Goal: Use online tool/utility: Utilize a website feature to perform a specific function

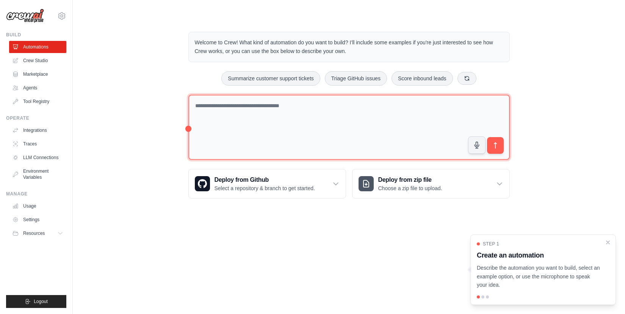
click at [243, 96] on textarea at bounding box center [348, 128] width 321 height 66
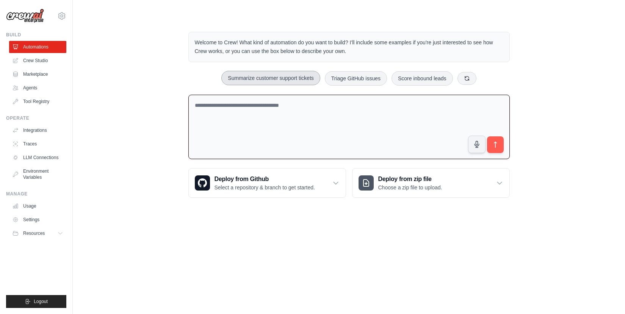
click at [295, 80] on button "Summarize customer support tickets" at bounding box center [270, 78] width 99 height 14
type textarea "**********"
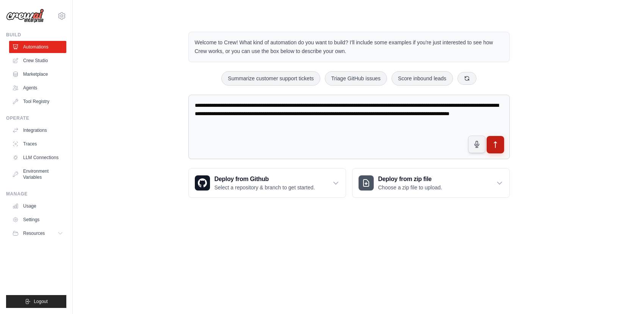
click at [500, 147] on button "submit" at bounding box center [494, 144] width 17 height 17
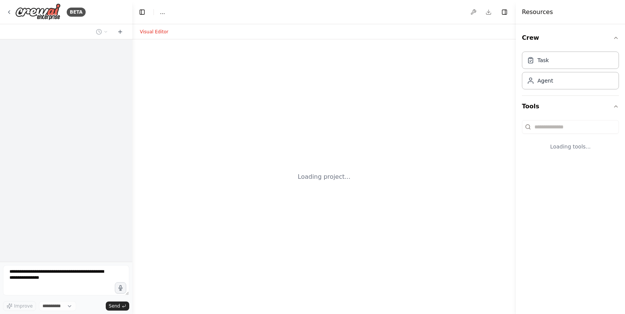
select select "****"
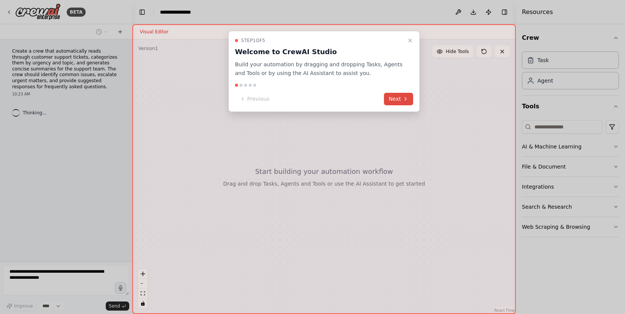
click at [402, 103] on button "Next" at bounding box center [398, 99] width 29 height 13
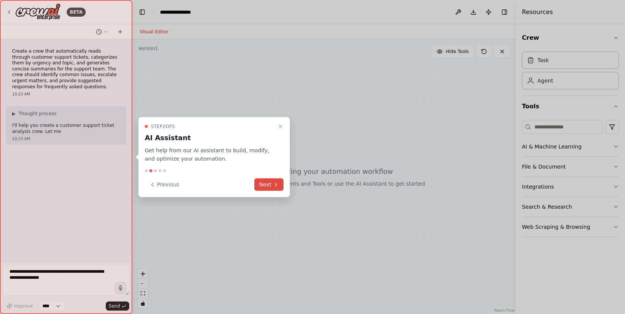
click at [270, 182] on button "Next" at bounding box center [268, 185] width 29 height 13
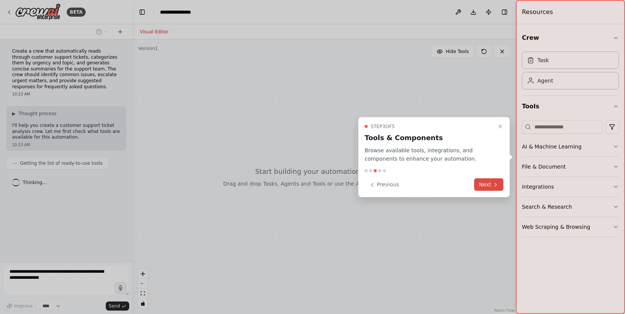
click at [493, 184] on icon at bounding box center [496, 185] width 6 height 6
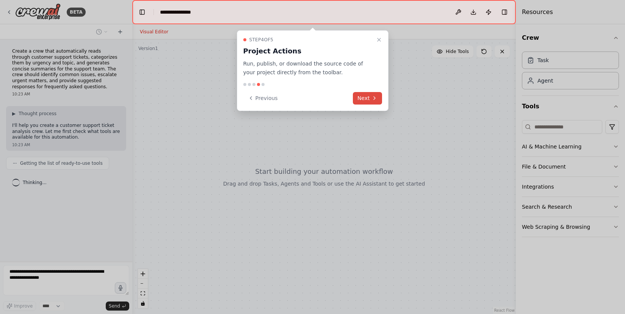
click at [363, 98] on button "Next" at bounding box center [367, 98] width 29 height 13
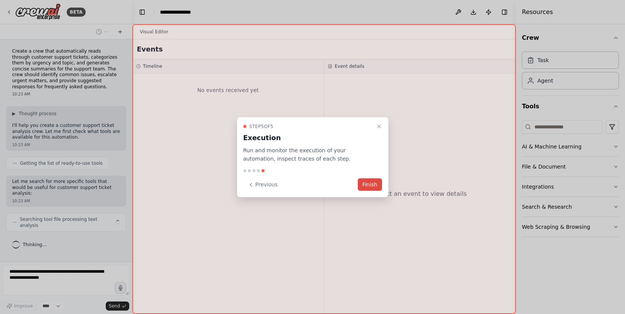
click at [368, 185] on button "Finish" at bounding box center [370, 185] width 24 height 13
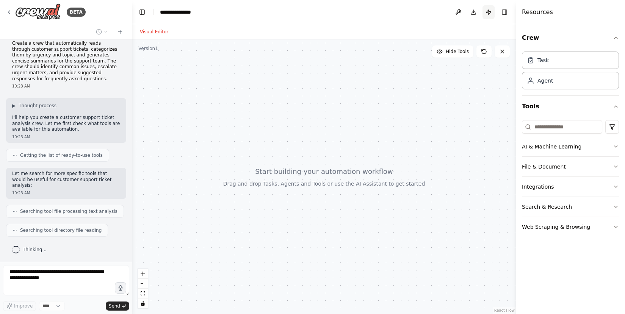
scroll to position [33, 0]
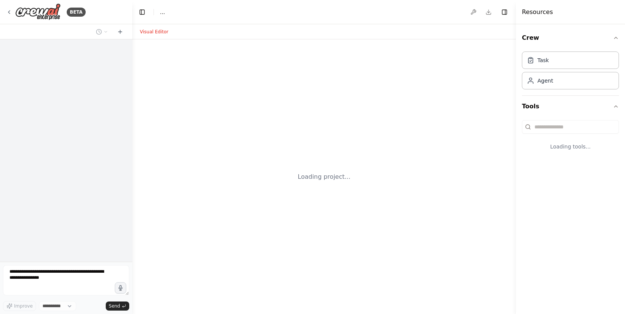
select select "****"
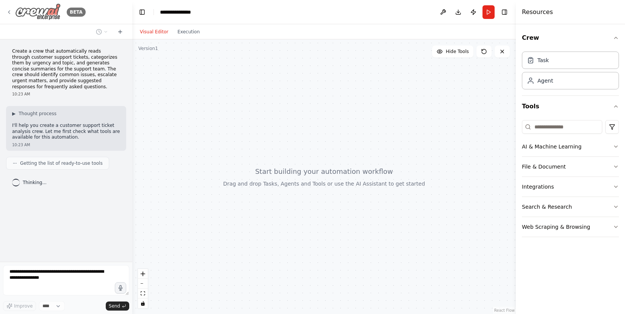
click at [18, 12] on img at bounding box center [37, 11] width 45 height 17
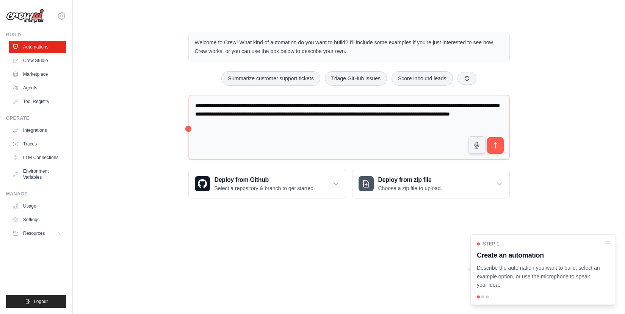
click at [39, 67] on ul "Automations Crew Studio Marketplace Agents Tool Registry" at bounding box center [37, 74] width 57 height 67
click at [39, 63] on link "Crew Studio" at bounding box center [38, 61] width 57 height 12
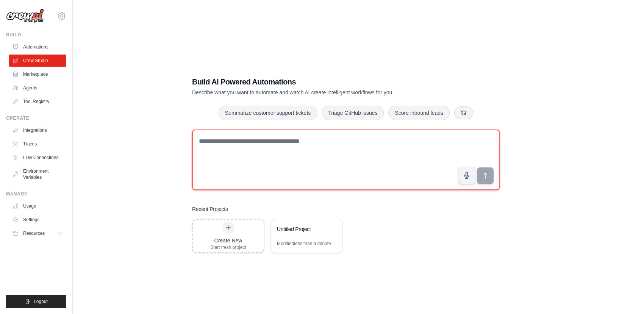
click at [380, 144] on textarea at bounding box center [346, 160] width 308 height 61
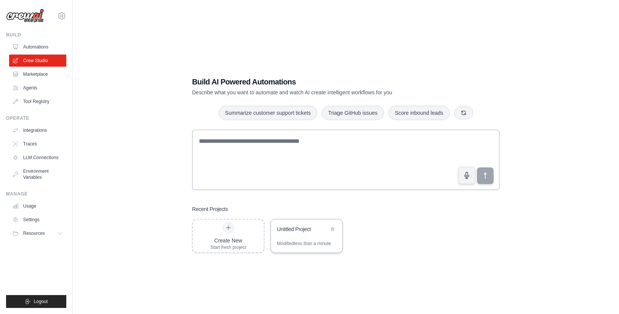
click at [276, 224] on div "Untitled Project" at bounding box center [307, 229] width 72 height 21
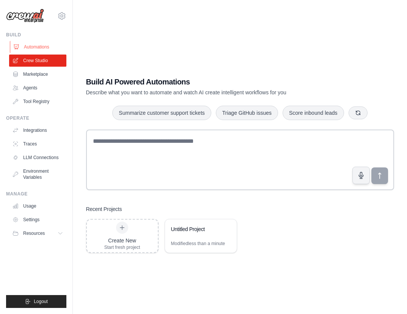
click at [44, 41] on link "Automations" at bounding box center [38, 47] width 57 height 12
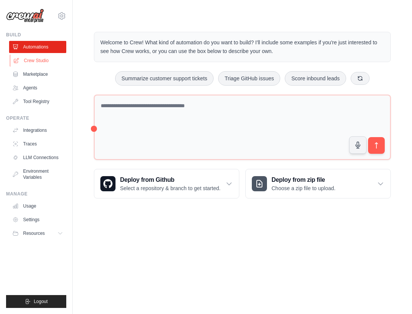
click at [46, 55] on link "Crew Studio" at bounding box center [38, 61] width 57 height 12
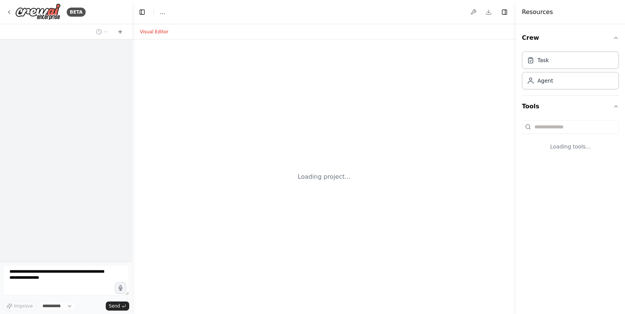
select select "****"
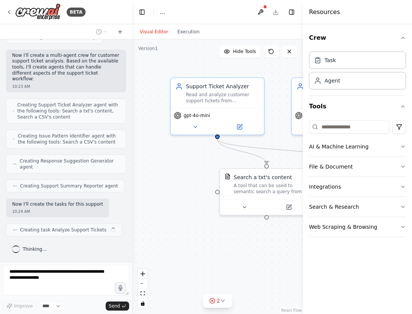
scroll to position [251, 0]
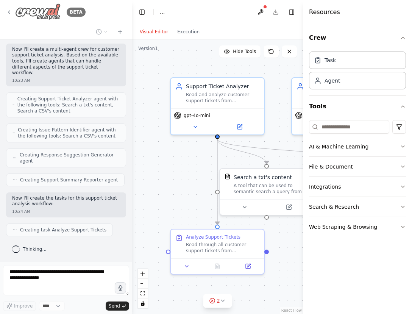
click at [43, 11] on img at bounding box center [37, 11] width 45 height 17
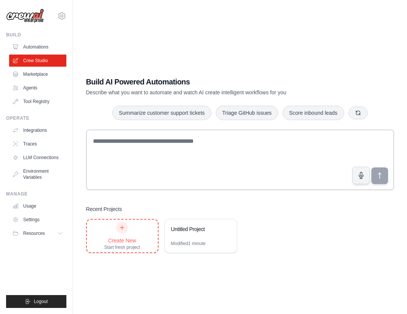
click at [139, 228] on div "Create New Start fresh project" at bounding box center [122, 236] width 36 height 29
click at [43, 52] on link "Automations" at bounding box center [38, 47] width 57 height 12
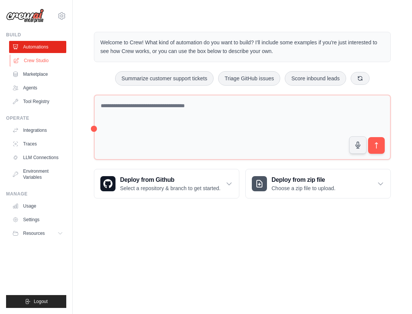
click at [41, 60] on link "Crew Studio" at bounding box center [38, 61] width 57 height 12
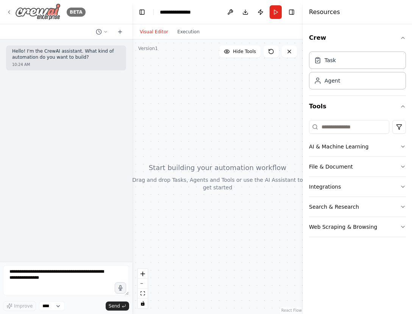
click at [59, 11] on img at bounding box center [37, 11] width 45 height 17
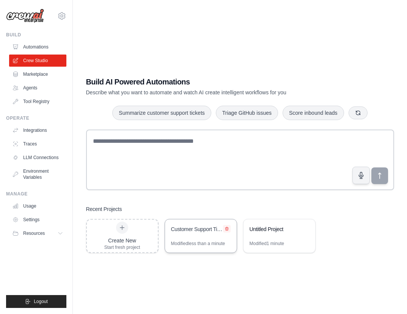
click at [227, 229] on icon at bounding box center [226, 229] width 5 height 5
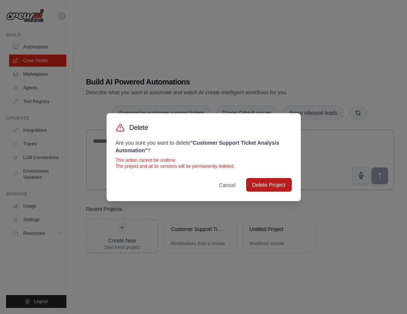
click at [279, 183] on button "Delete Project" at bounding box center [268, 185] width 45 height 14
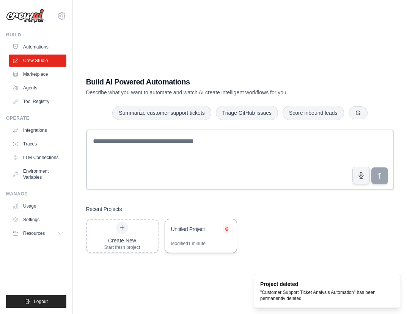
click at [229, 229] on button at bounding box center [227, 229] width 8 height 8
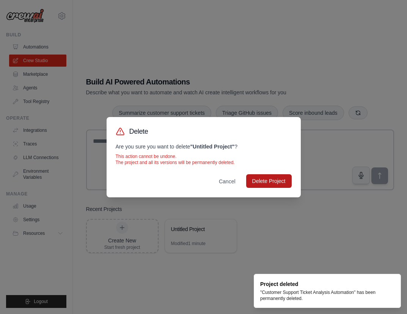
click at [264, 182] on button "Delete Project" at bounding box center [268, 181] width 45 height 14
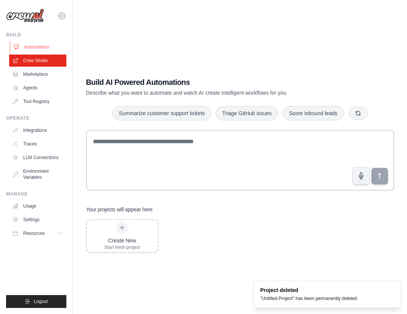
click at [49, 49] on link "Automations" at bounding box center [38, 47] width 57 height 12
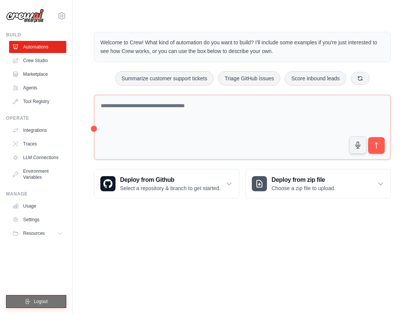
click at [34, 299] on span "Logout" at bounding box center [41, 302] width 14 height 6
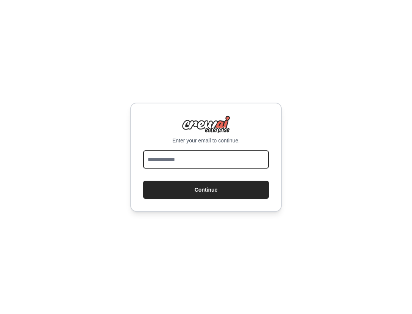
click at [227, 167] on input "email" at bounding box center [206, 159] width 126 height 18
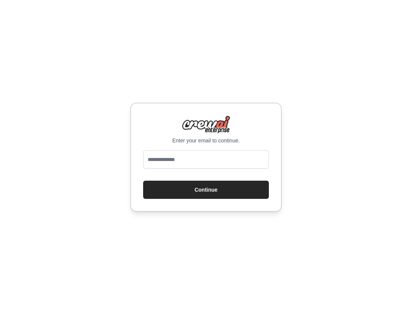
click at [189, 170] on div at bounding box center [206, 160] width 126 height 21
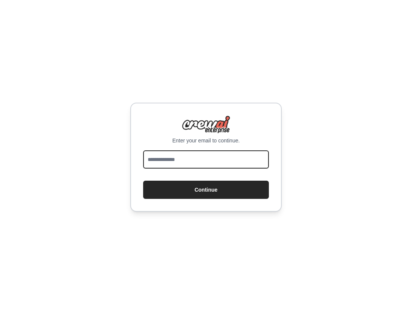
click at [189, 158] on input "email" at bounding box center [206, 159] width 126 height 18
type input "**********"
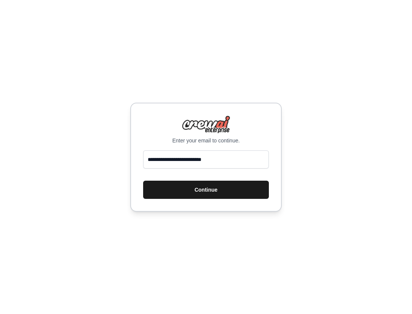
click at [216, 193] on button "Continue" at bounding box center [206, 190] width 126 height 18
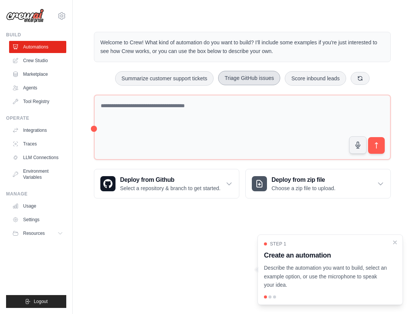
click at [270, 80] on button "Triage GitHub issues" at bounding box center [249, 78] width 62 height 14
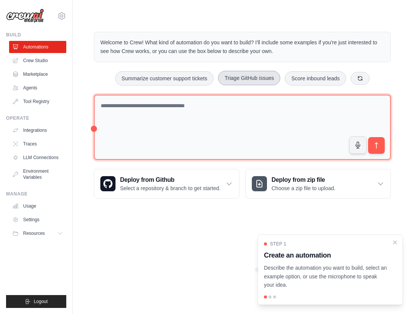
type textarea "**********"
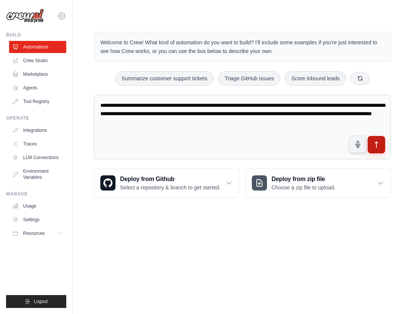
click at [385, 150] on button "submit" at bounding box center [376, 144] width 17 height 17
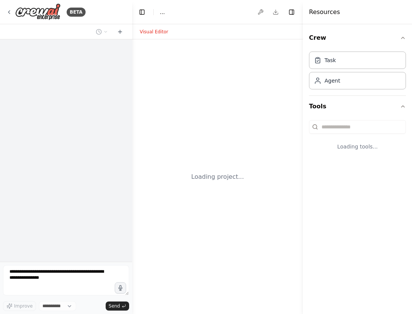
select select "****"
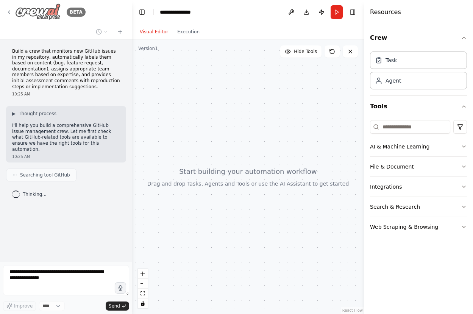
click at [40, 11] on img at bounding box center [37, 11] width 45 height 17
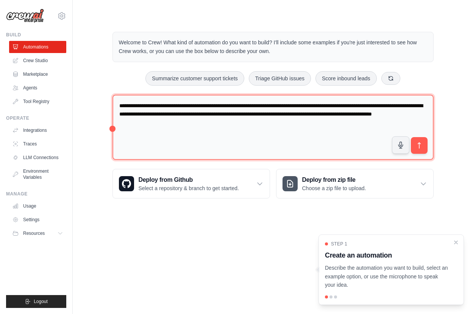
click at [331, 127] on textarea "**********" at bounding box center [273, 128] width 321 height 66
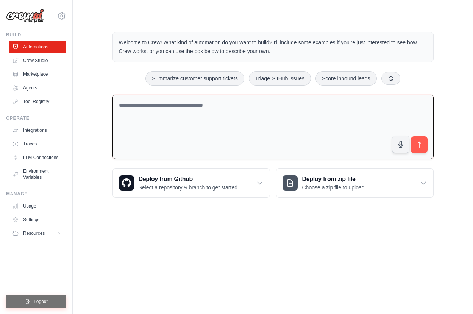
click at [53, 299] on button "Logout" at bounding box center [36, 301] width 60 height 13
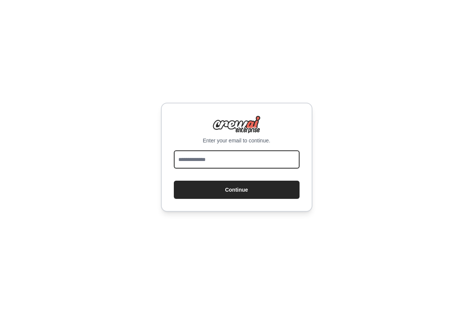
click at [239, 167] on input "email" at bounding box center [237, 159] width 126 height 18
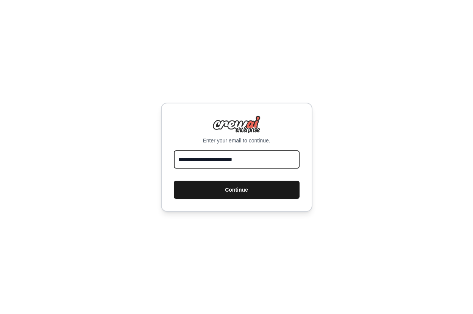
type input "**********"
click at [274, 186] on button "Continue" at bounding box center [237, 190] width 126 height 18
